Goal: Task Accomplishment & Management: Manage account settings

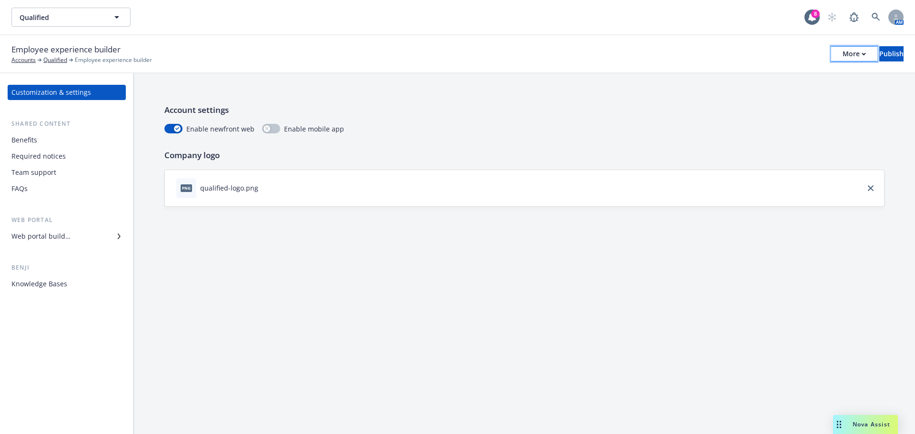
click at [843, 50] on div "More" at bounding box center [854, 54] width 23 height 14
click at [752, 93] on link "Copy portal link" at bounding box center [775, 94] width 141 height 19
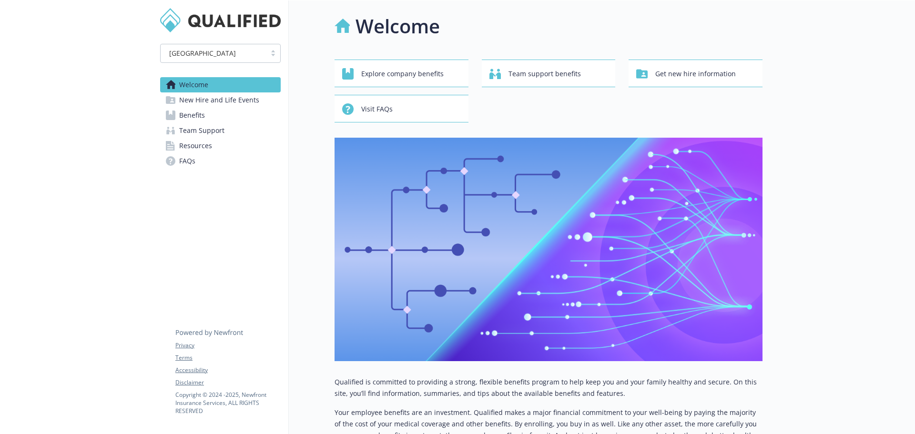
click at [245, 97] on span "New Hire and Life Events" at bounding box center [219, 99] width 80 height 15
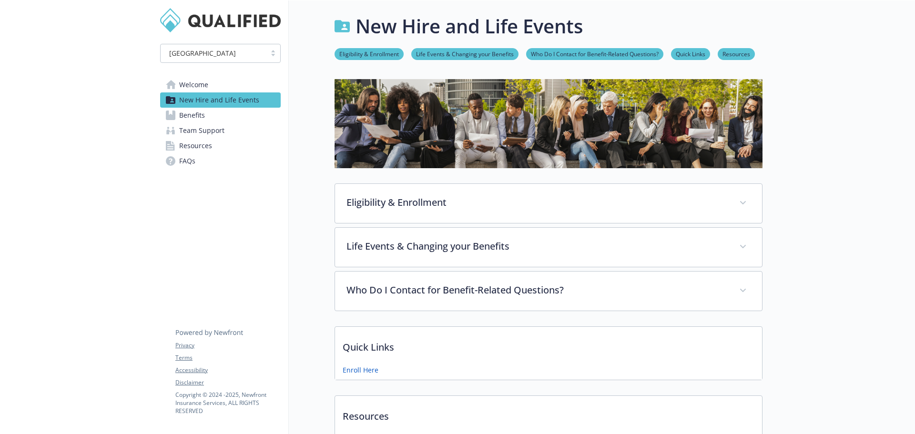
click at [210, 86] on link "Welcome" at bounding box center [220, 84] width 121 height 15
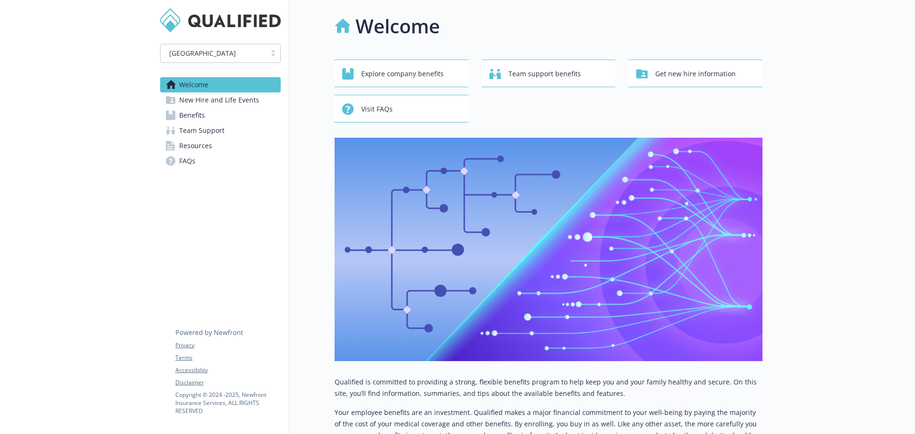
click at [256, 103] on span "New Hire and Life Events" at bounding box center [219, 99] width 80 height 15
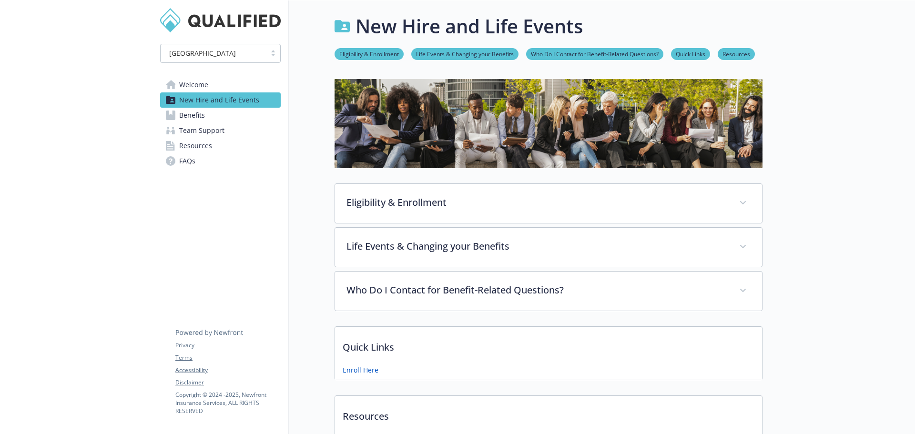
click at [181, 115] on span "Benefits" at bounding box center [192, 115] width 26 height 15
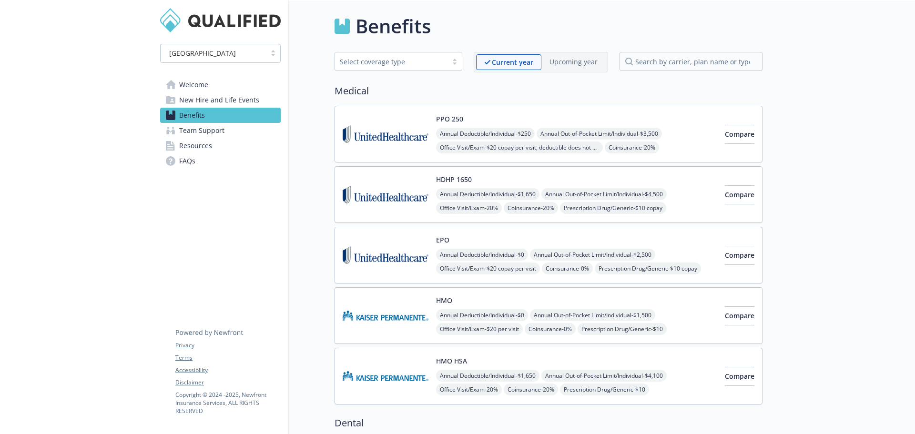
click at [209, 129] on span "Team Support" at bounding box center [201, 130] width 45 height 15
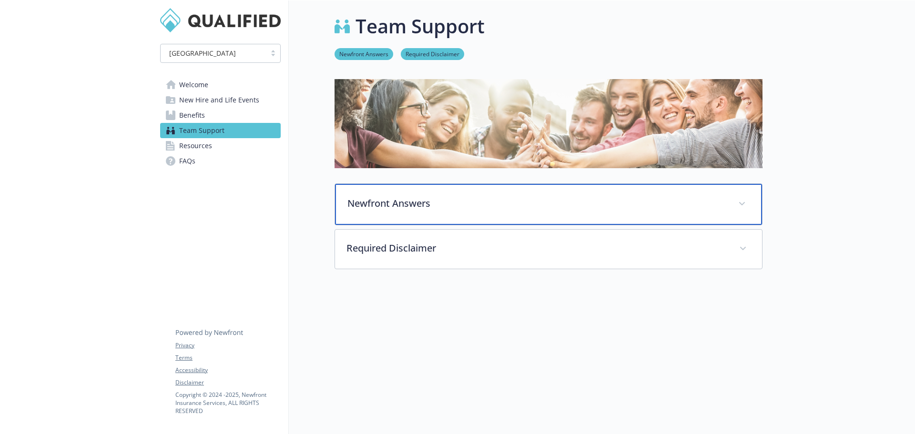
click at [738, 204] on span at bounding box center [742, 203] width 15 height 15
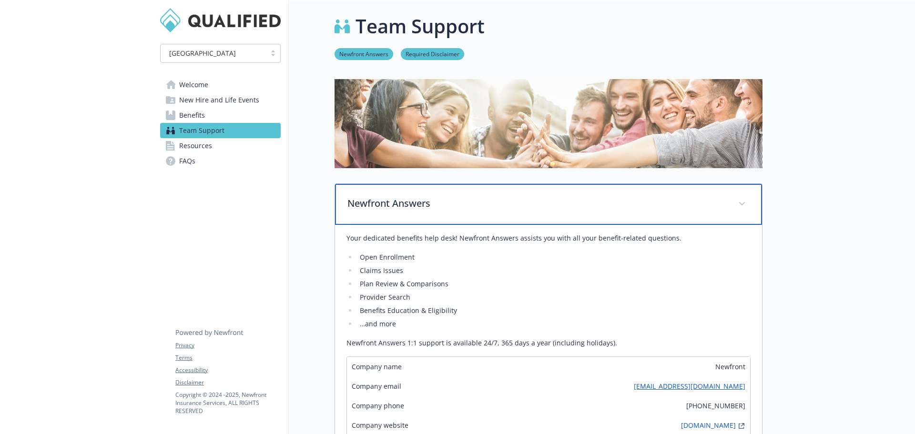
scroll to position [48, 0]
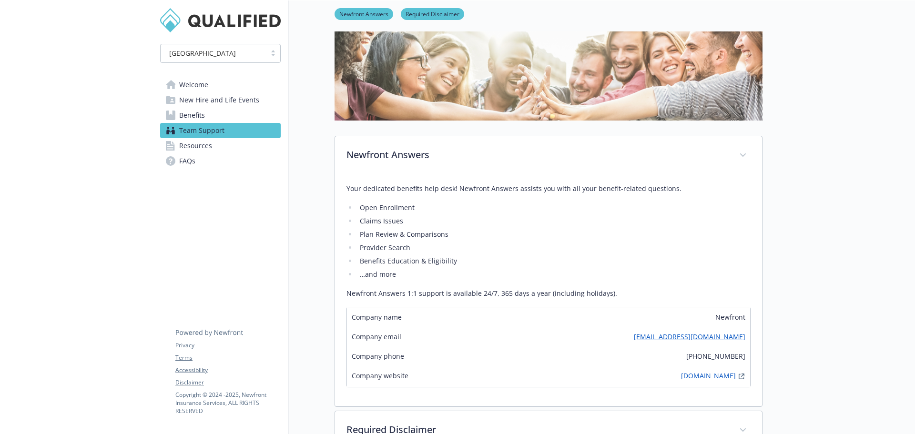
click at [204, 103] on span "New Hire and Life Events" at bounding box center [219, 99] width 80 height 15
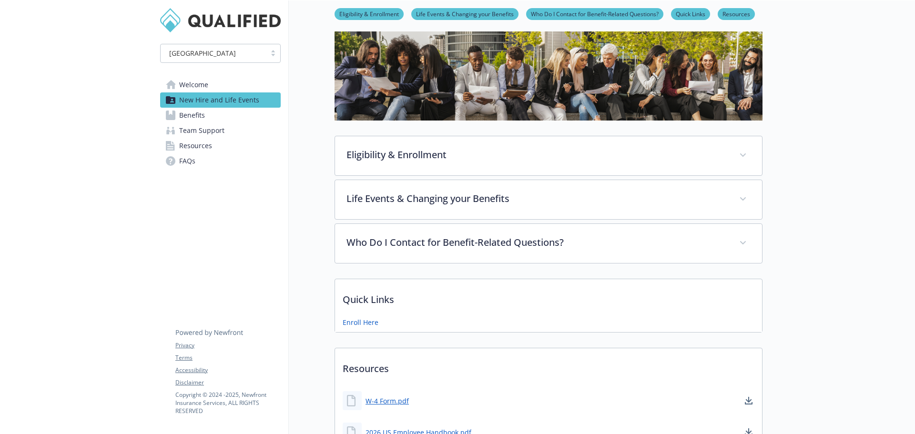
click at [207, 102] on span "New Hire and Life Events" at bounding box center [219, 99] width 80 height 15
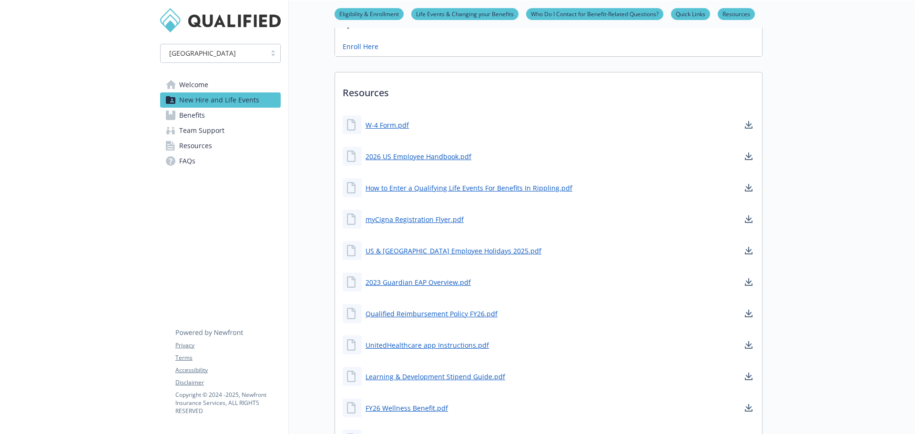
scroll to position [321, 0]
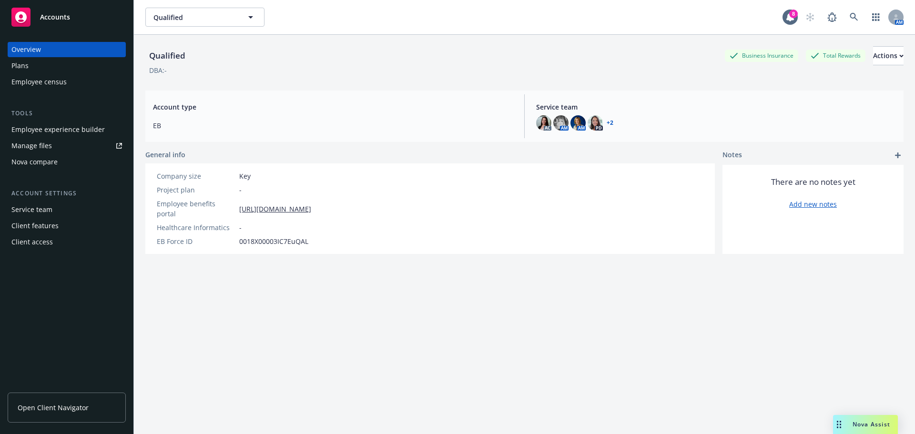
click at [82, 129] on div "Employee experience builder" at bounding box center [57, 129] width 93 height 15
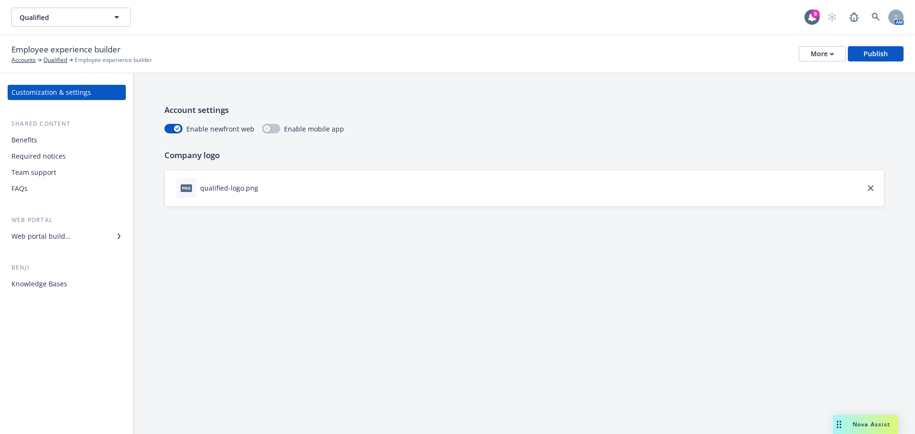
click at [99, 239] on div "Web portal builder" at bounding box center [66, 236] width 111 height 15
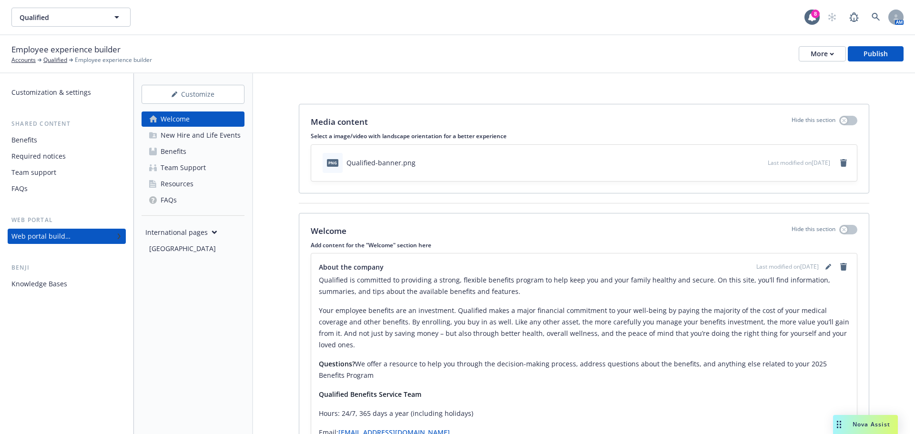
click at [205, 135] on div "New Hire and Life Events" at bounding box center [201, 135] width 80 height 15
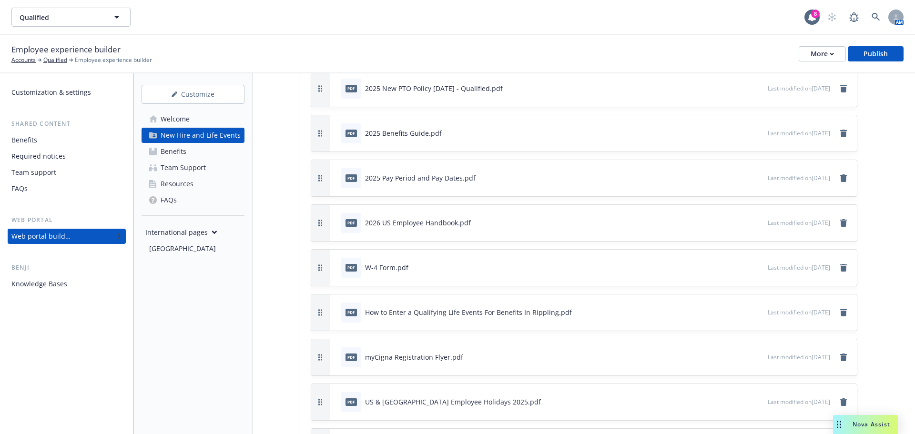
scroll to position [1668, 0]
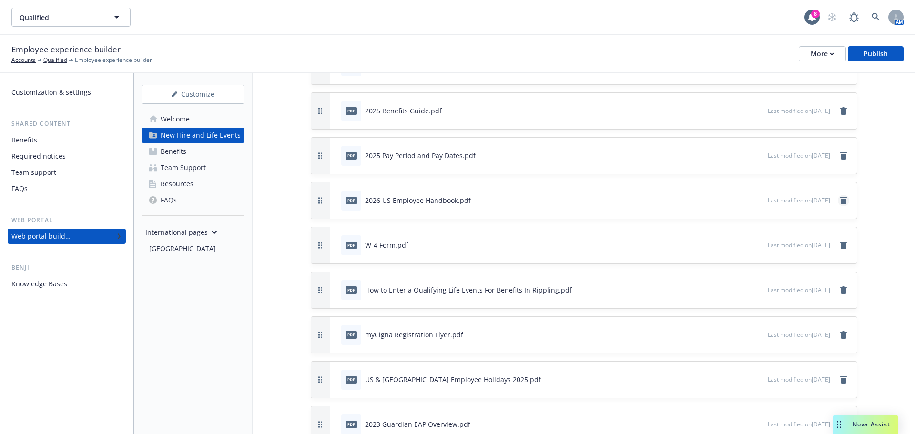
click at [840, 202] on icon "remove" at bounding box center [843, 201] width 7 height 8
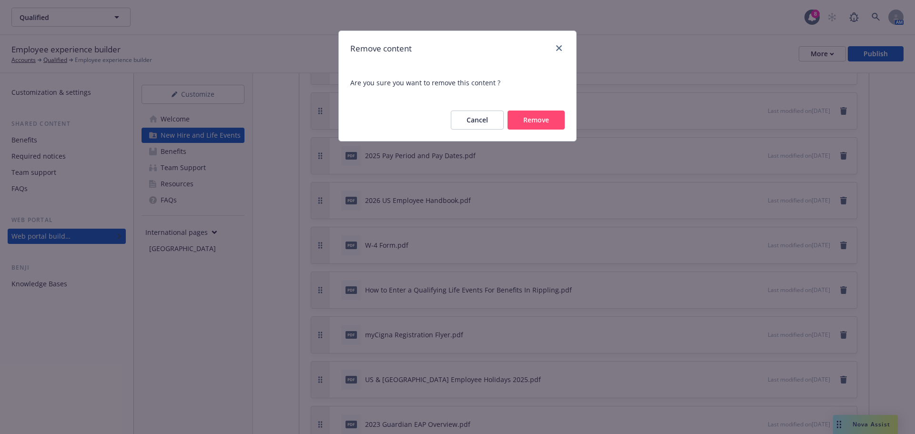
click at [555, 121] on button "Remove" at bounding box center [536, 120] width 57 height 19
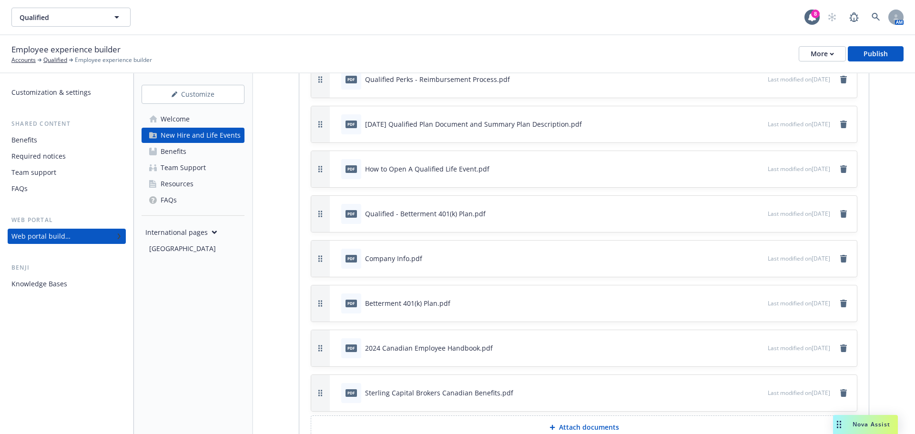
scroll to position [2240, 0]
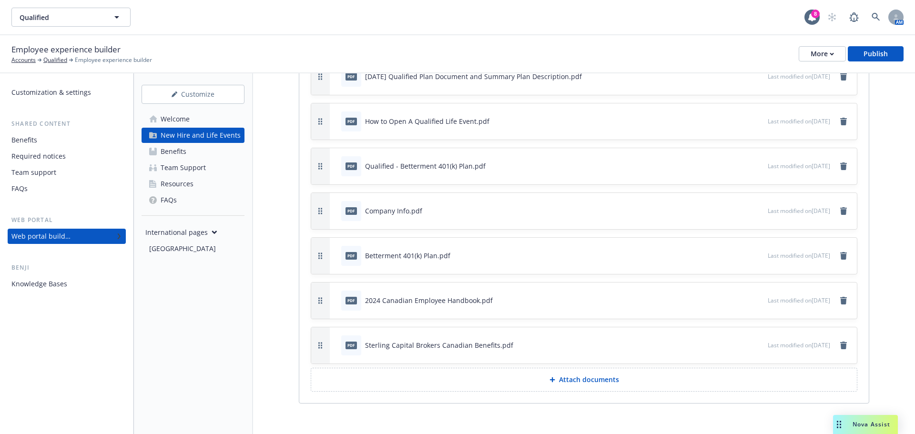
click at [602, 384] on p "Attach documents" at bounding box center [589, 380] width 60 height 10
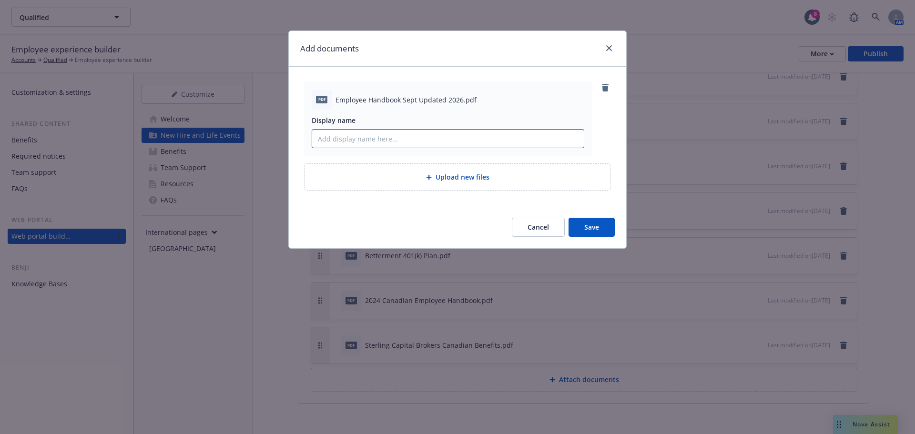
click at [428, 145] on input "Display name" at bounding box center [448, 139] width 272 height 18
type input "Employee Handbook Updated"
click at [584, 225] on span "Save" at bounding box center [591, 227] width 15 height 9
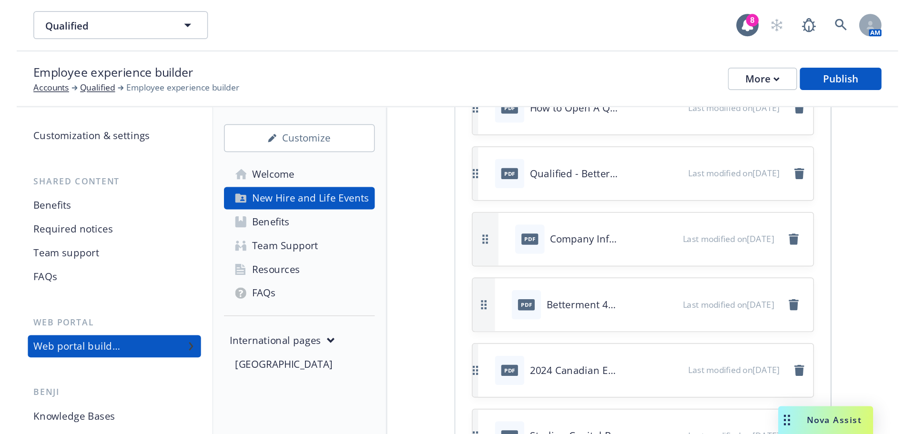
scroll to position [2288, 0]
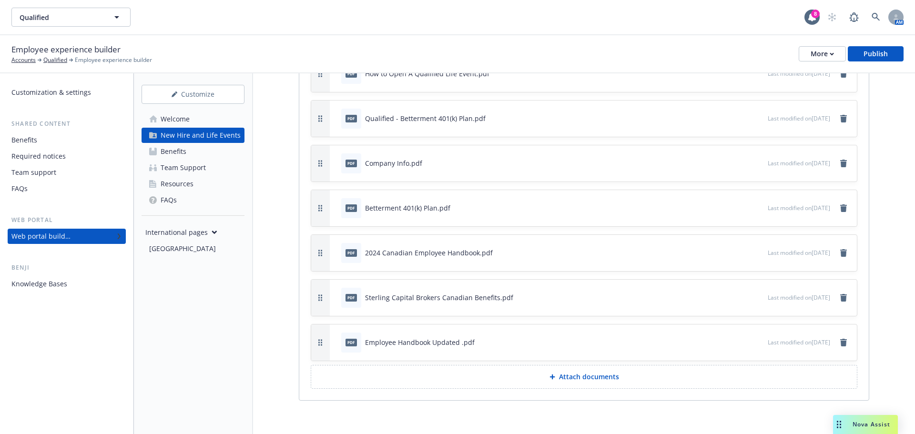
click at [607, 378] on p "Attach documents" at bounding box center [589, 377] width 60 height 10
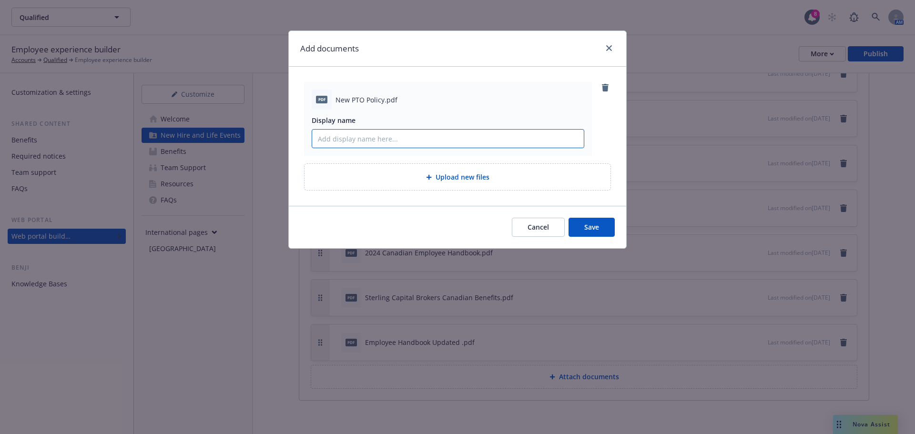
click at [427, 145] on input "Display name" at bounding box center [448, 139] width 272 height 18
type input "New PTO Policy"
click at [593, 230] on span "Save" at bounding box center [591, 227] width 15 height 9
